Goal: Information Seeking & Learning: Learn about a topic

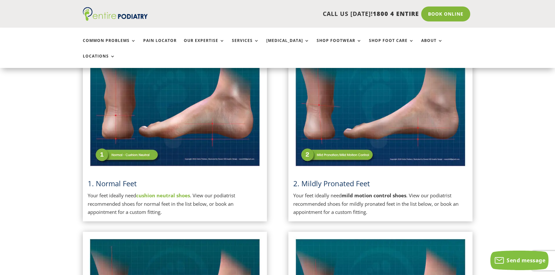
scroll to position [182, 0]
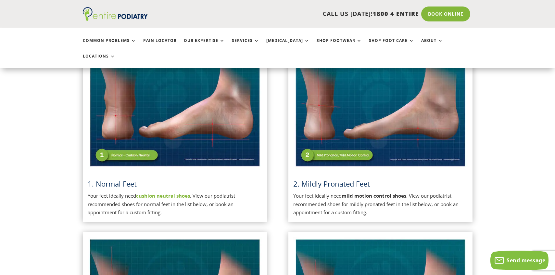
click at [162, 127] on img at bounding box center [175, 107] width 174 height 123
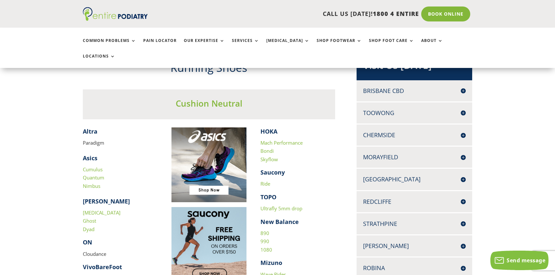
scroll to position [156, 0]
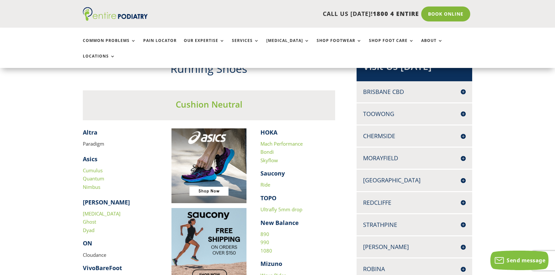
click at [267, 181] on link "Ride" at bounding box center [265, 184] width 10 height 6
click at [293, 140] on link "Mach Performance" at bounding box center [281, 143] width 42 height 6
click at [267, 148] on link "Bondi" at bounding box center [266, 151] width 13 height 6
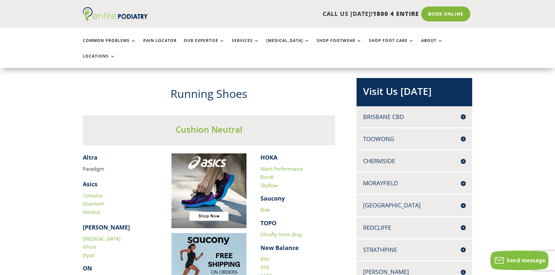
scroll to position [130, 0]
